Goal: Task Accomplishment & Management: Manage account settings

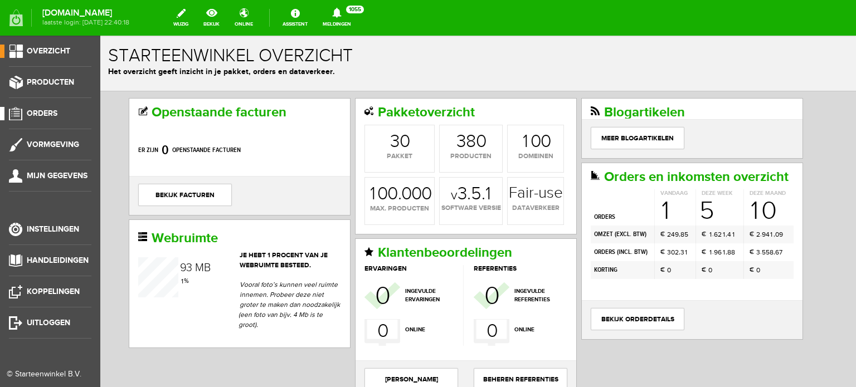
click at [49, 114] on span "Orders" at bounding box center [42, 113] width 31 height 9
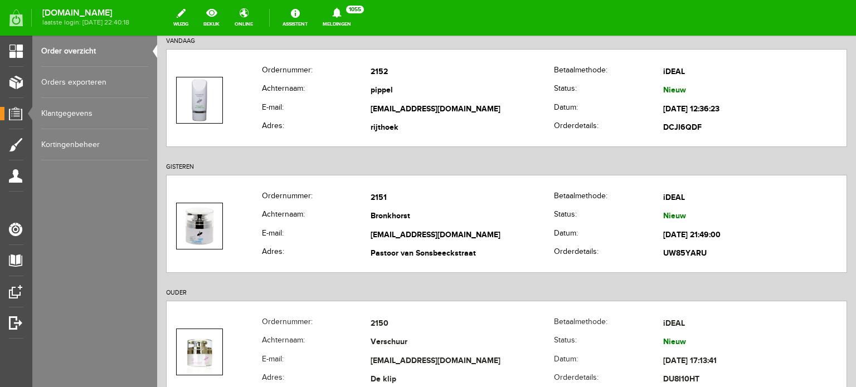
scroll to position [148, 0]
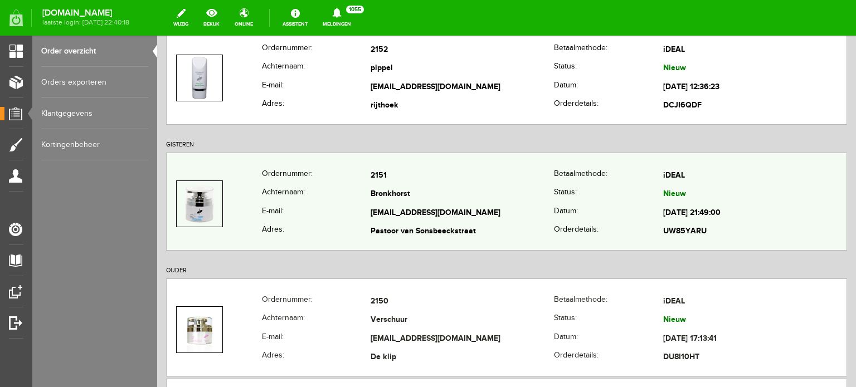
click at [409, 201] on td "Bronkhorst" at bounding box center [461, 195] width 183 height 19
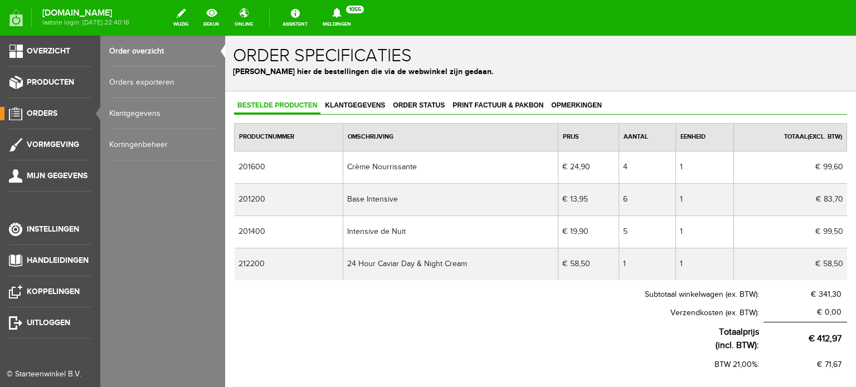
click at [40, 110] on span "Orders" at bounding box center [42, 113] width 31 height 9
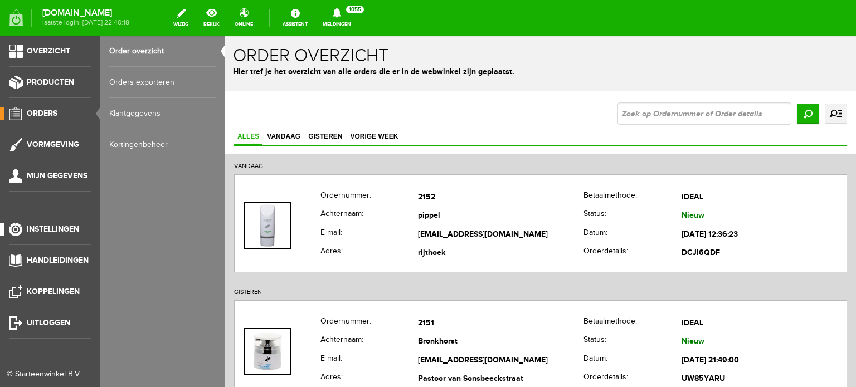
click at [42, 229] on span "Instellingen" at bounding box center [53, 229] width 52 height 9
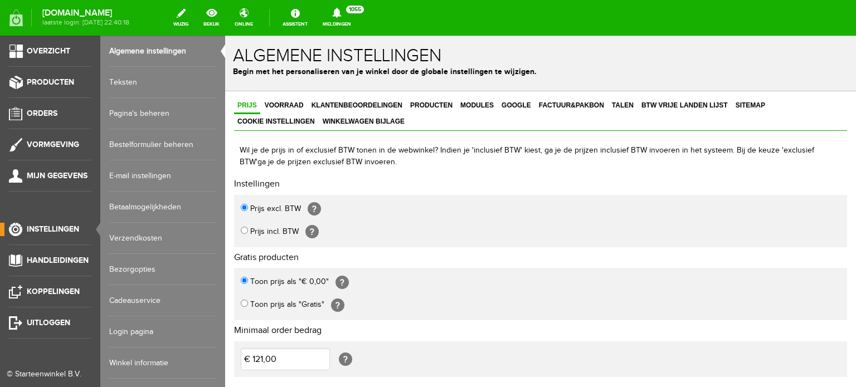
click at [122, 328] on link "Login pagina" at bounding box center [162, 331] width 107 height 31
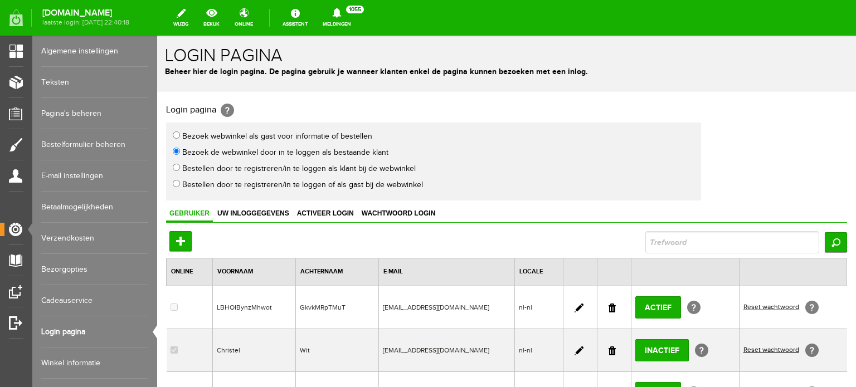
click at [574, 347] on link at bounding box center [578, 351] width 9 height 9
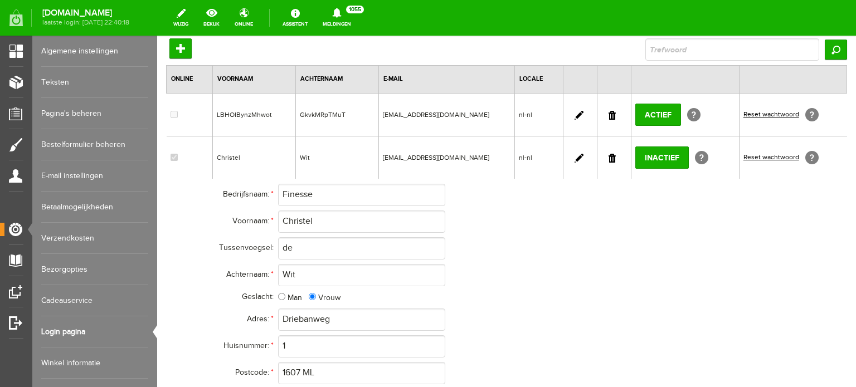
scroll to position [185, 0]
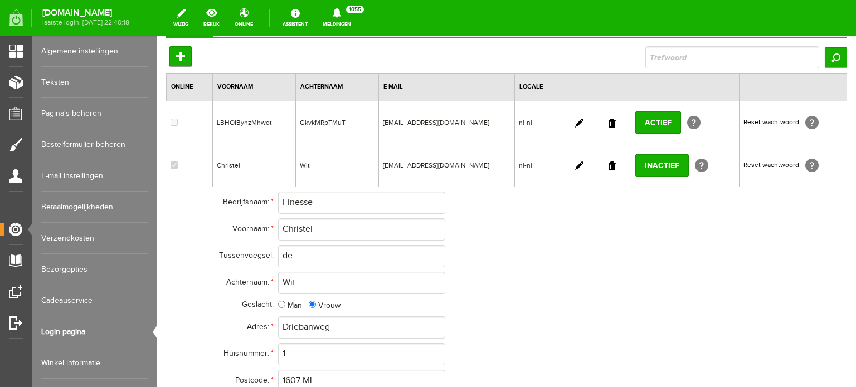
click at [610, 120] on link at bounding box center [611, 123] width 7 height 9
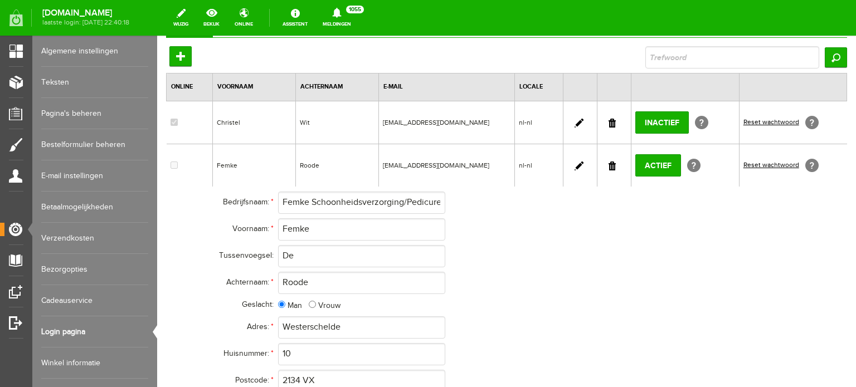
click at [608, 162] on link at bounding box center [611, 166] width 7 height 9
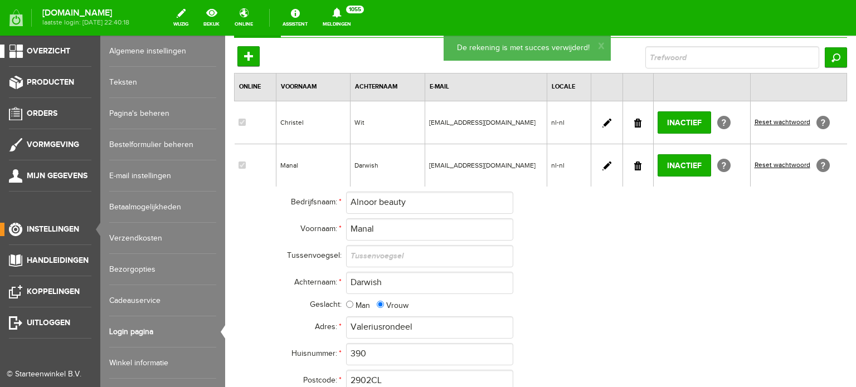
click at [46, 51] on span "Overzicht" at bounding box center [48, 50] width 43 height 9
